Goal: Task Accomplishment & Management: Use online tool/utility

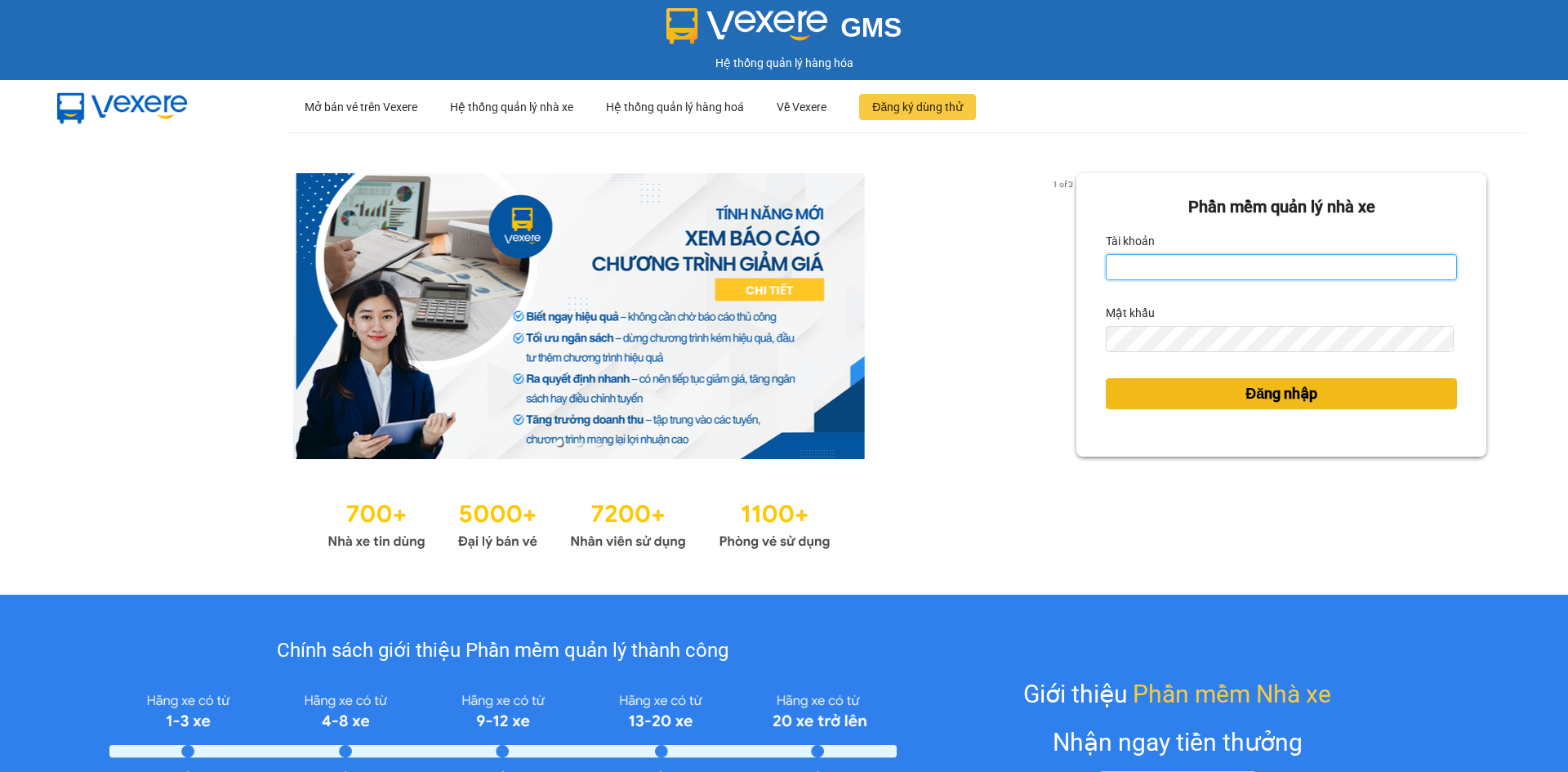
type input "dangngan.tankimchi"
click at [1274, 391] on span "Đăng nhập" at bounding box center [1281, 394] width 72 height 23
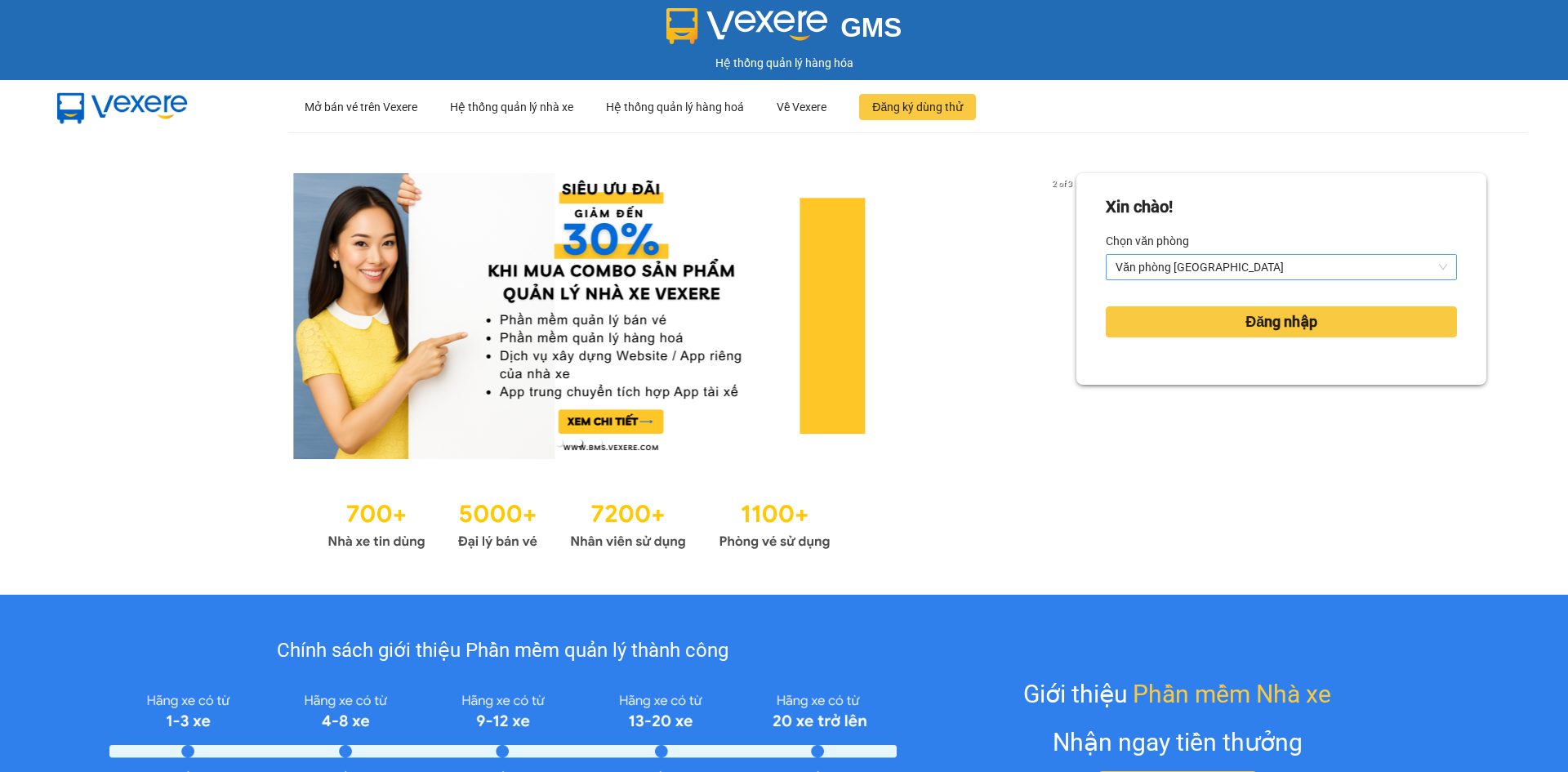
click at [1273, 268] on span "Văn phòng [GEOGRAPHIC_DATA]" at bounding box center [1281, 267] width 332 height 25
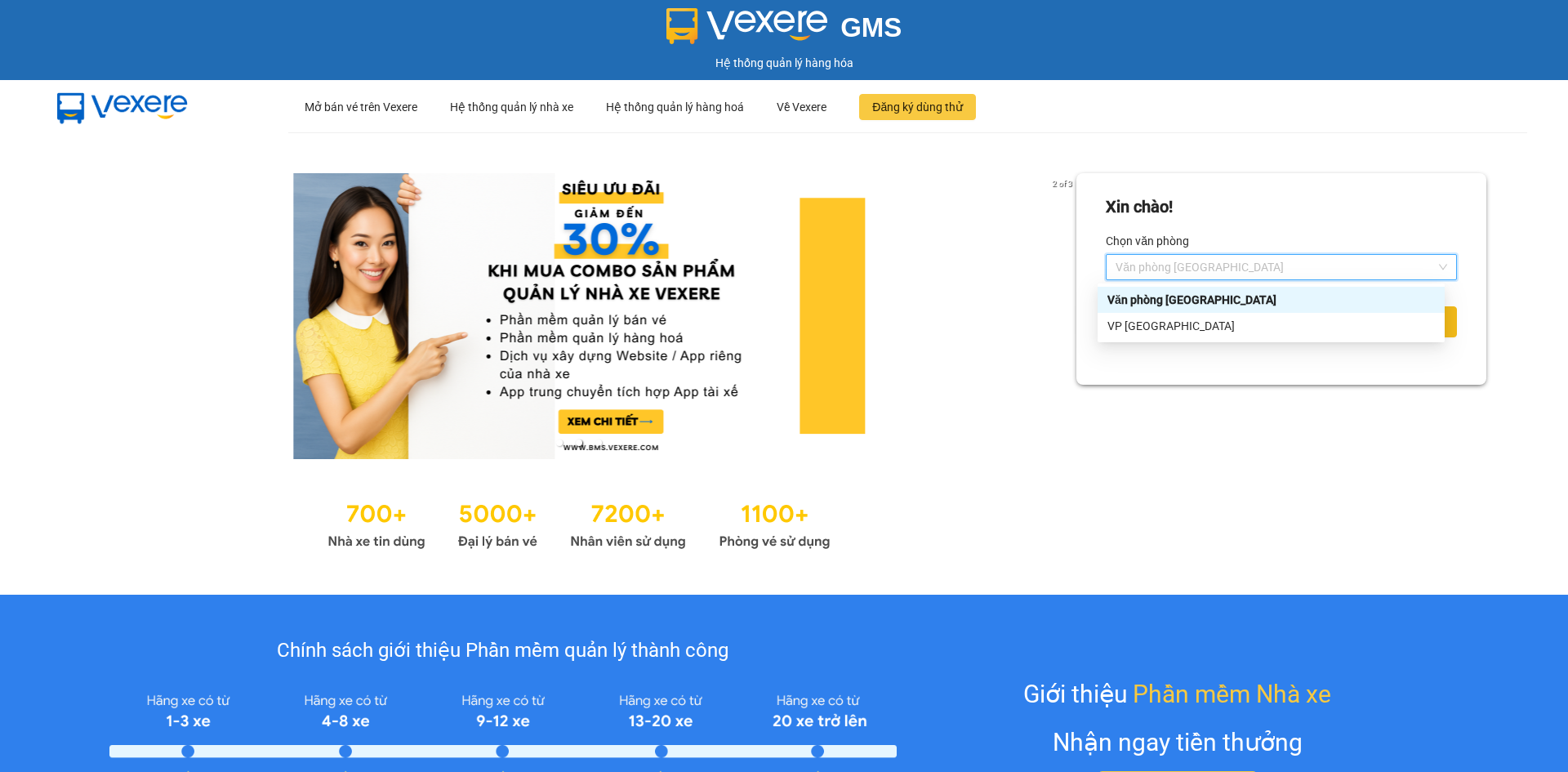
click at [1282, 323] on div "VP [GEOGRAPHIC_DATA]" at bounding box center [1271, 326] width 327 height 18
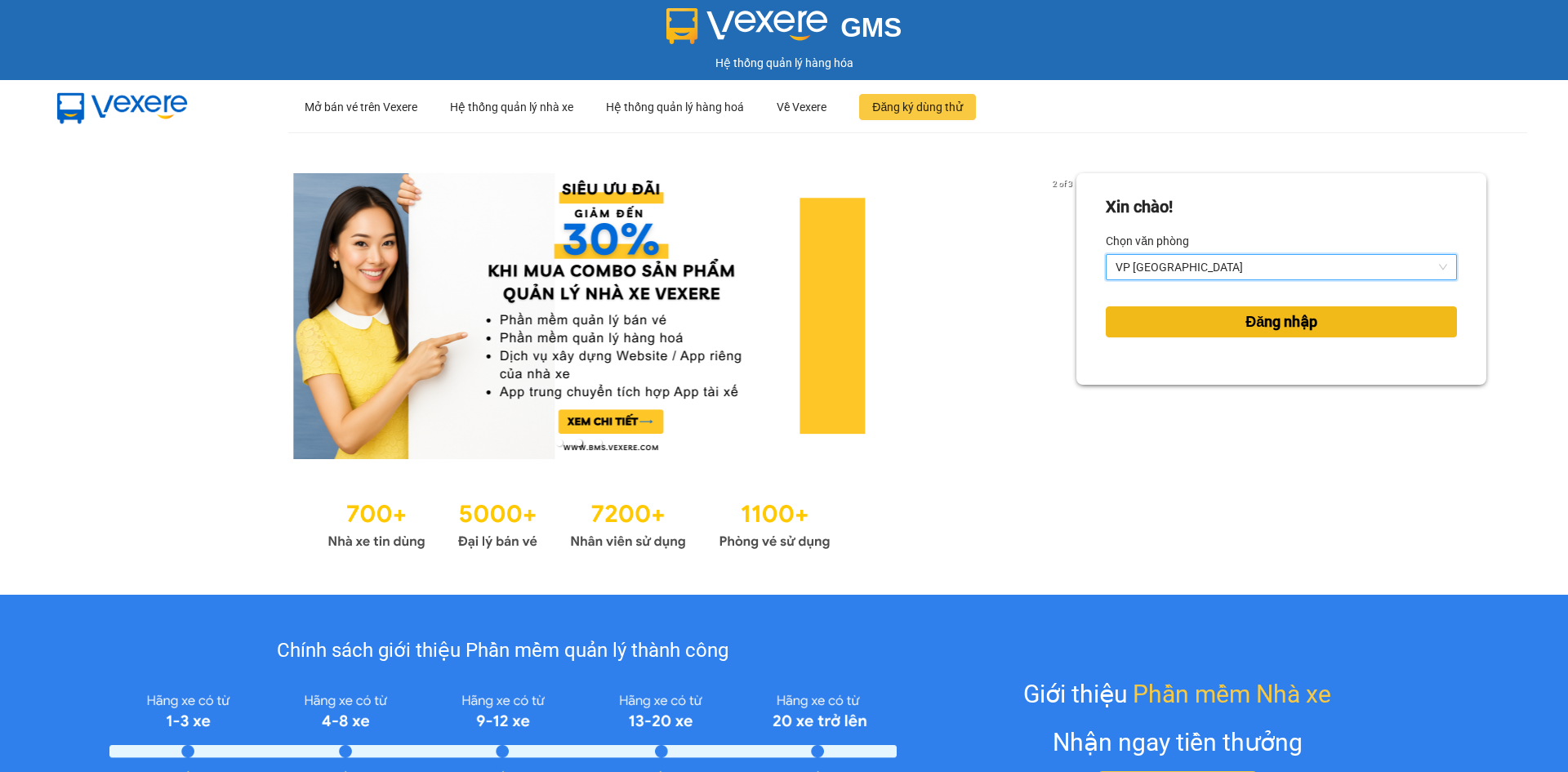
click at [1282, 323] on span "Đăng nhập" at bounding box center [1281, 322] width 72 height 23
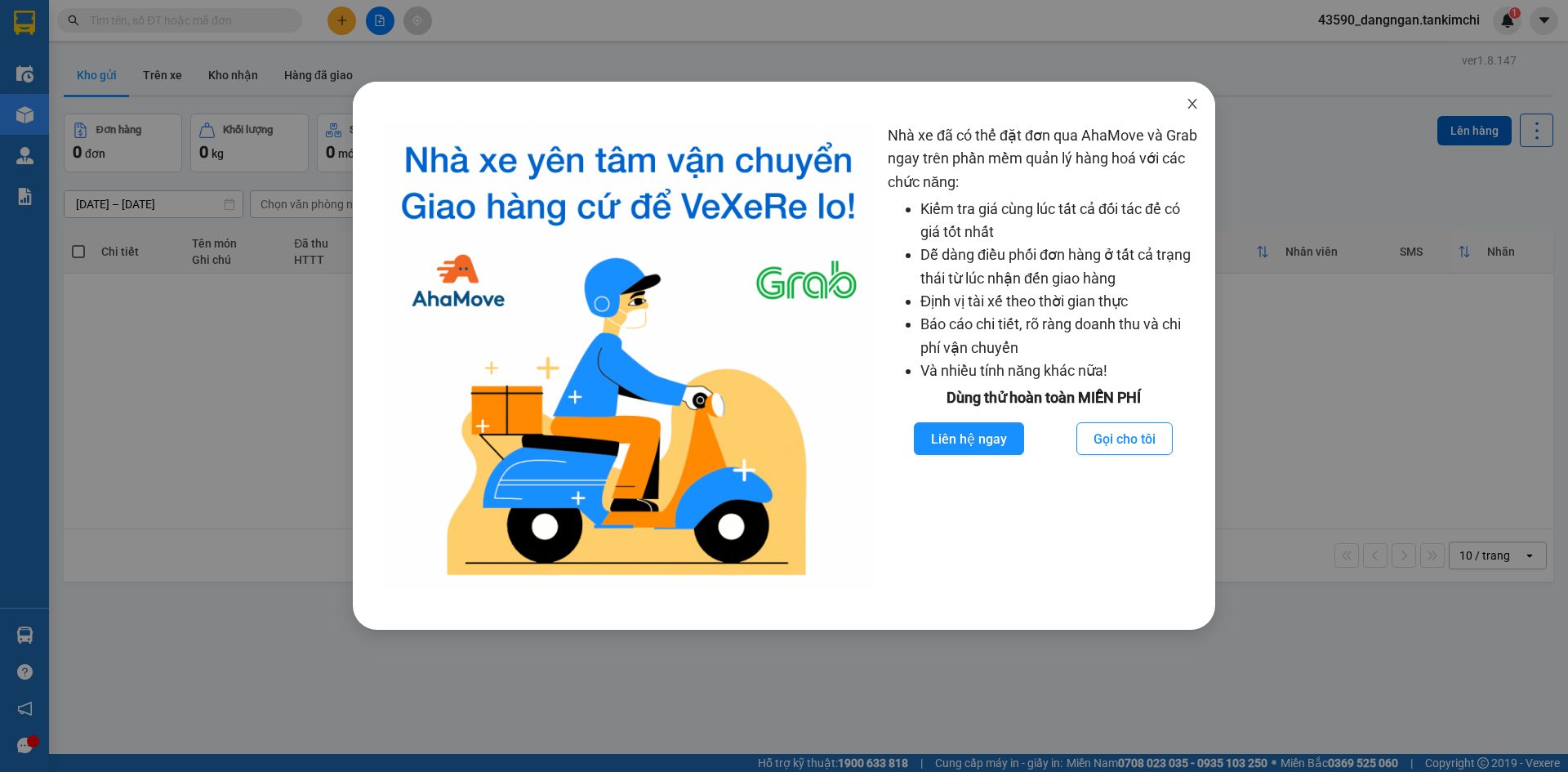
click at [1192, 108] on icon "close" at bounding box center [1192, 103] width 13 height 13
